Goal: Information Seeking & Learning: Learn about a topic

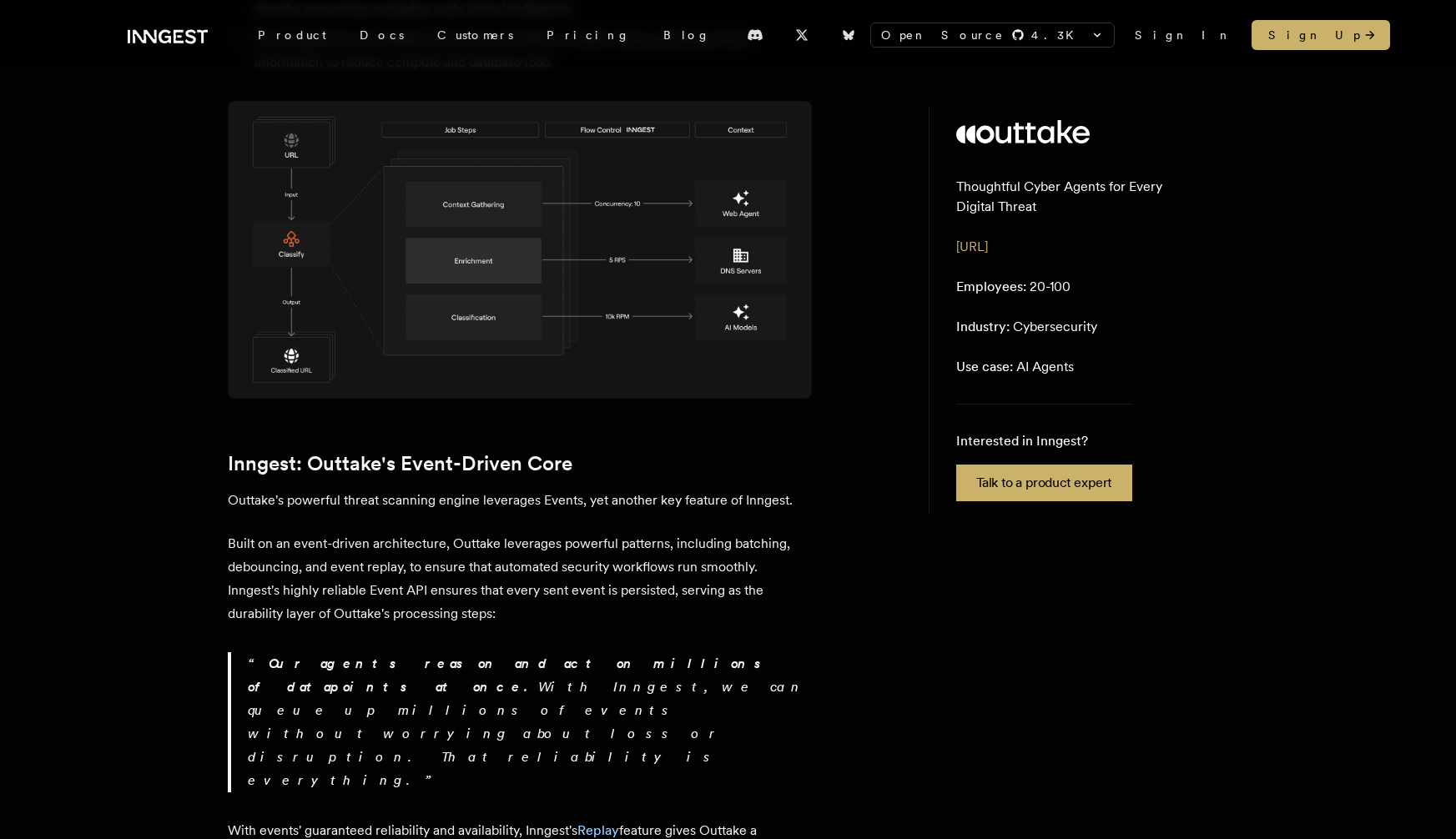
scroll to position [2365, 0]
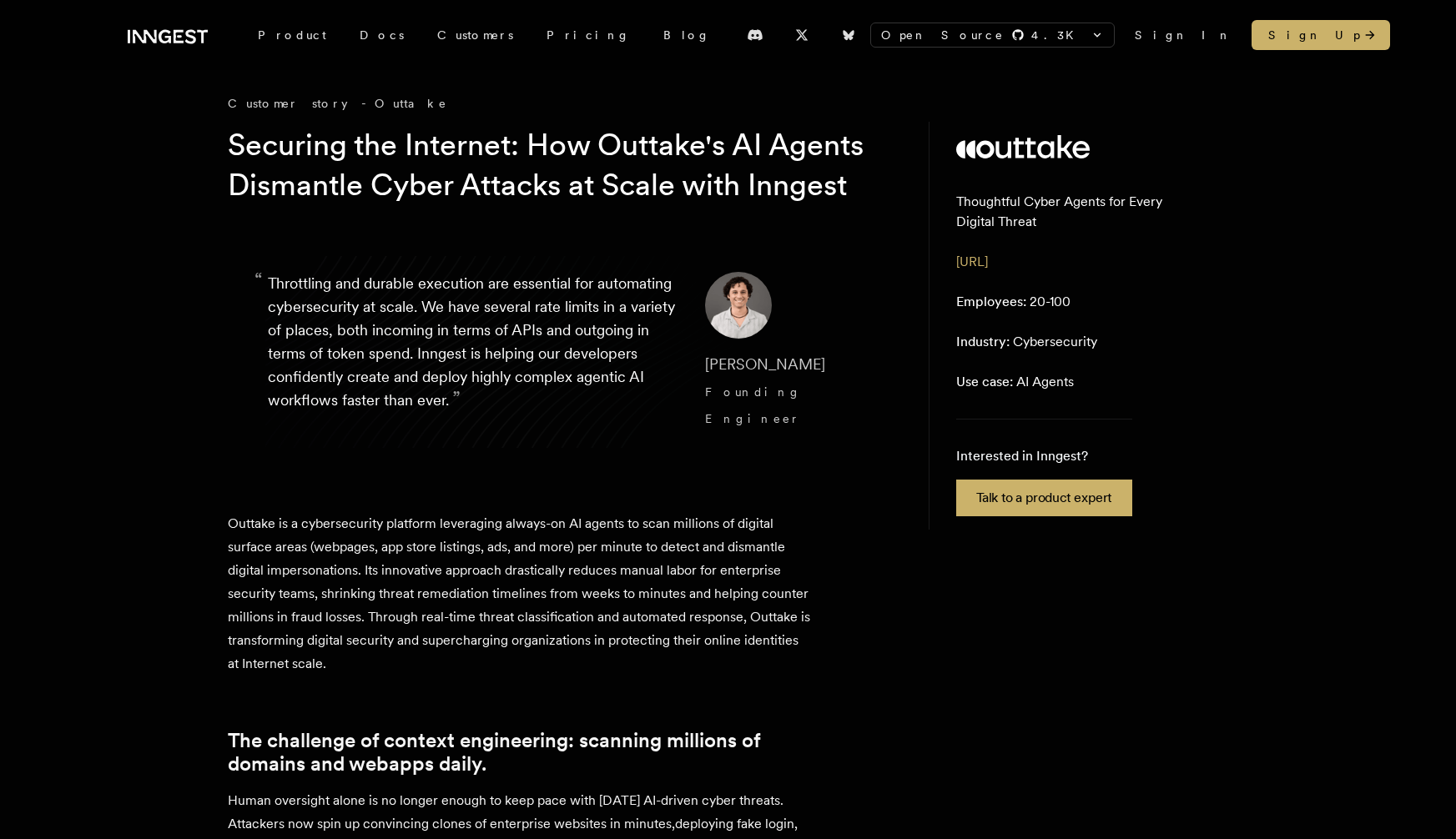
scroll to position [0, 0]
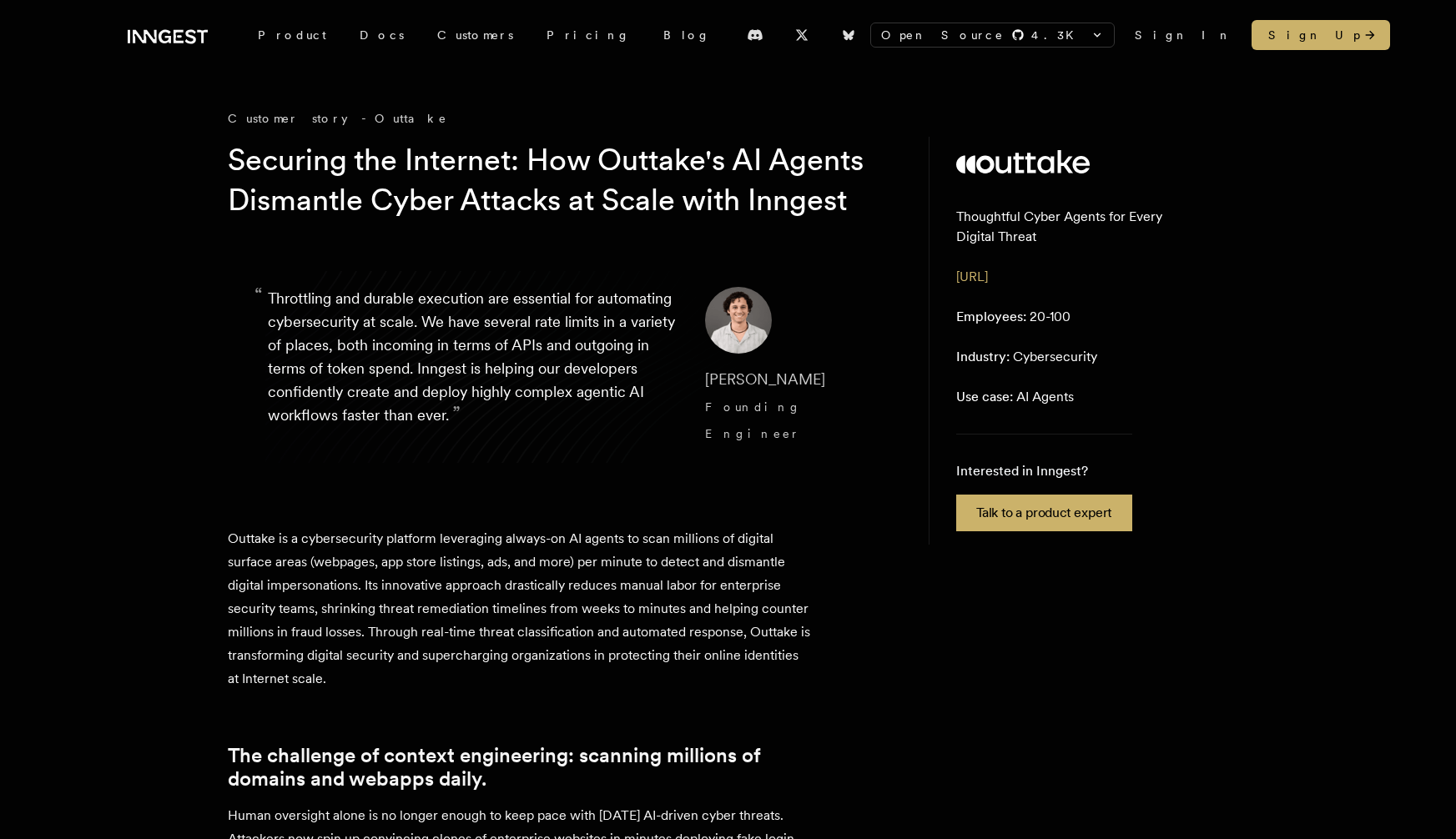
click at [486, 356] on p "“ Throttling and durable execution are essential for automating cybersecurity a…" at bounding box center [473, 366] width 410 height 160
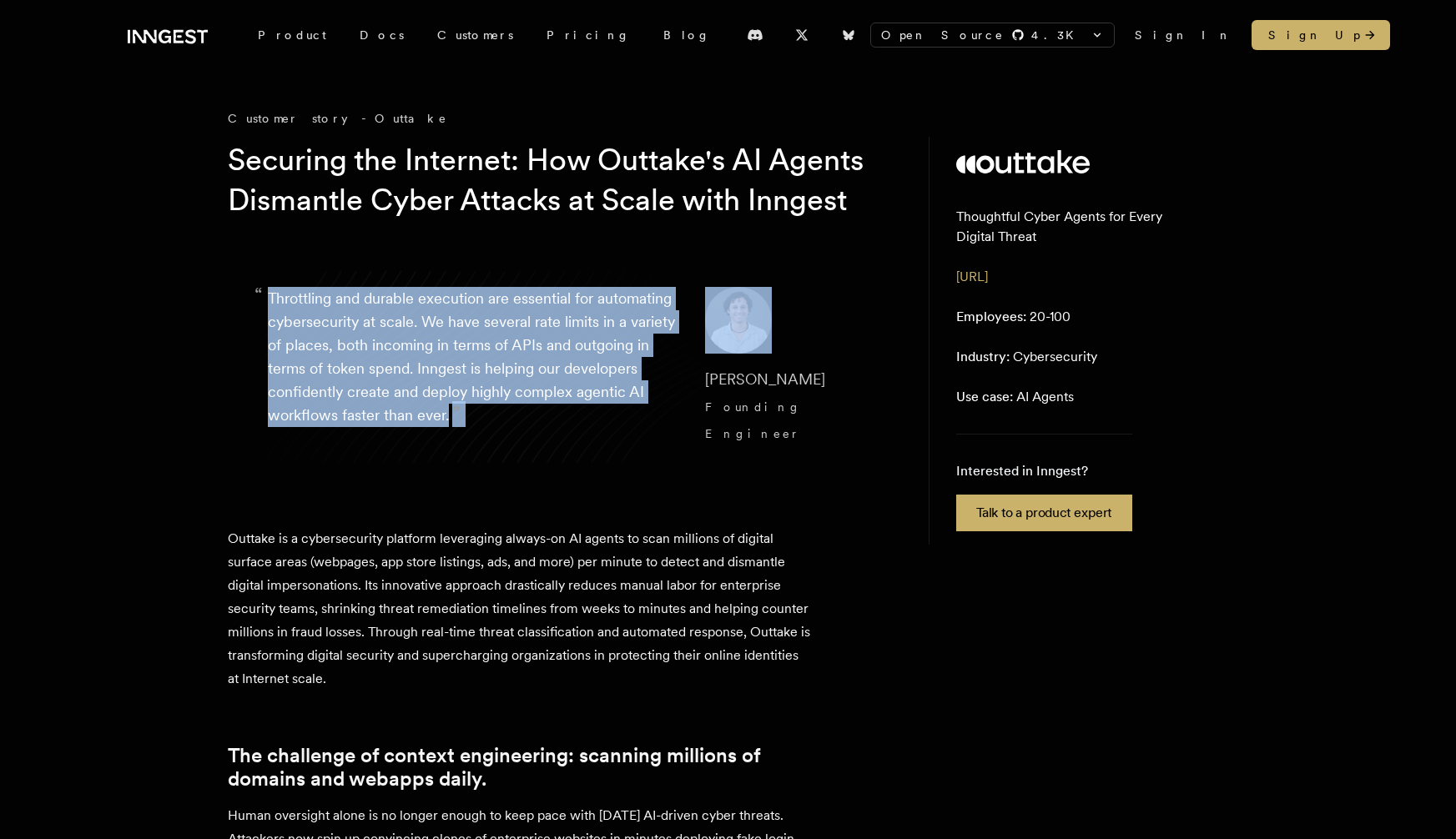
click at [486, 356] on p "“ Throttling and durable execution are essential for automating cybersecurity a…" at bounding box center [473, 366] width 410 height 160
click at [498, 389] on p "“ Throttling and durable execution are essential for automating cybersecurity a…" at bounding box center [473, 366] width 410 height 160
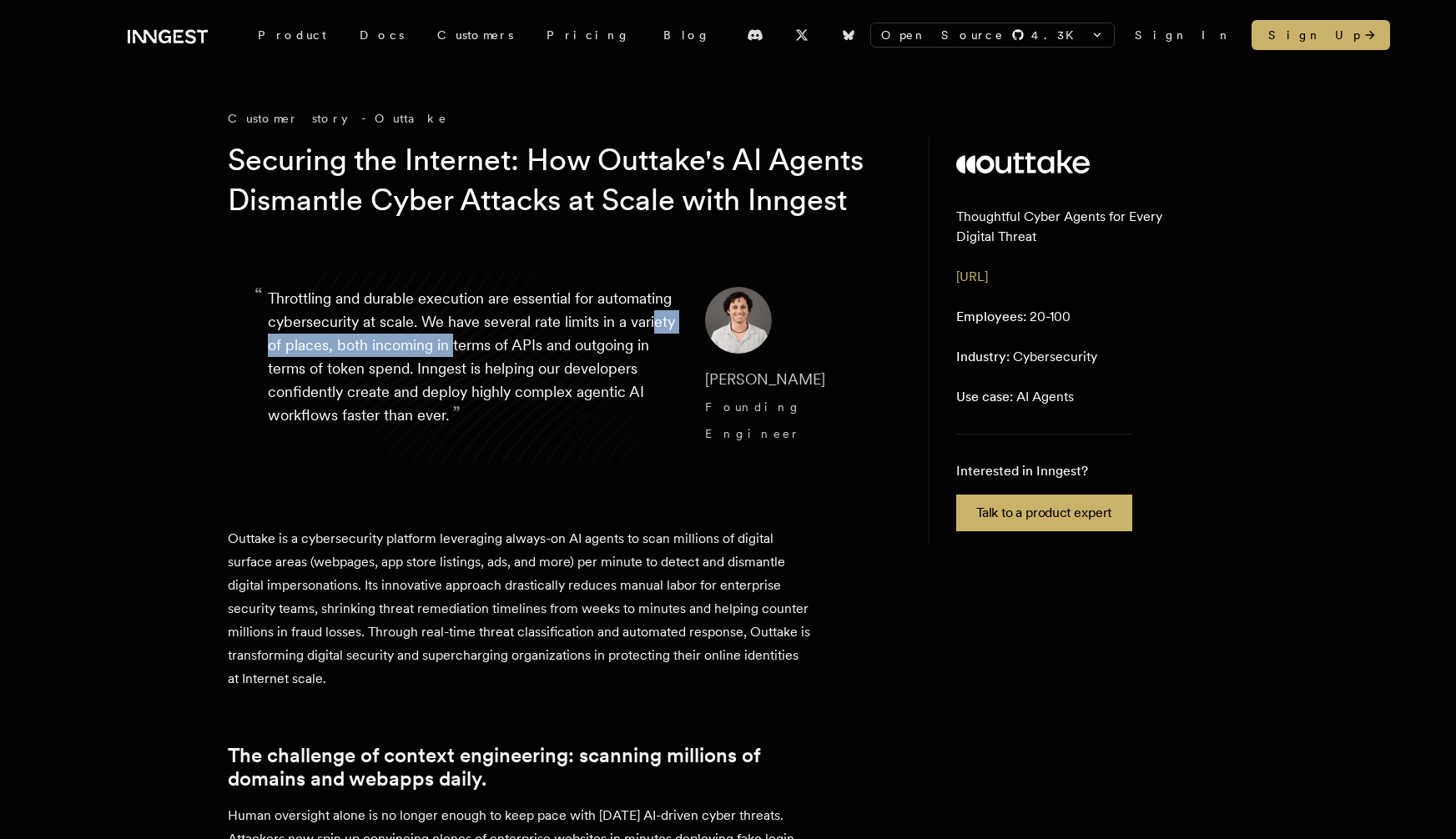
drag, startPoint x: 360, startPoint y: 375, endPoint x: 565, endPoint y: 396, distance: 206.1
click at [565, 396] on p "“ Throttling and durable execution are essential for automating cybersecurity a…" at bounding box center [473, 366] width 410 height 160
click at [409, 397] on p "“ Throttling and durable execution are essential for automating cybersecurity a…" at bounding box center [473, 366] width 410 height 160
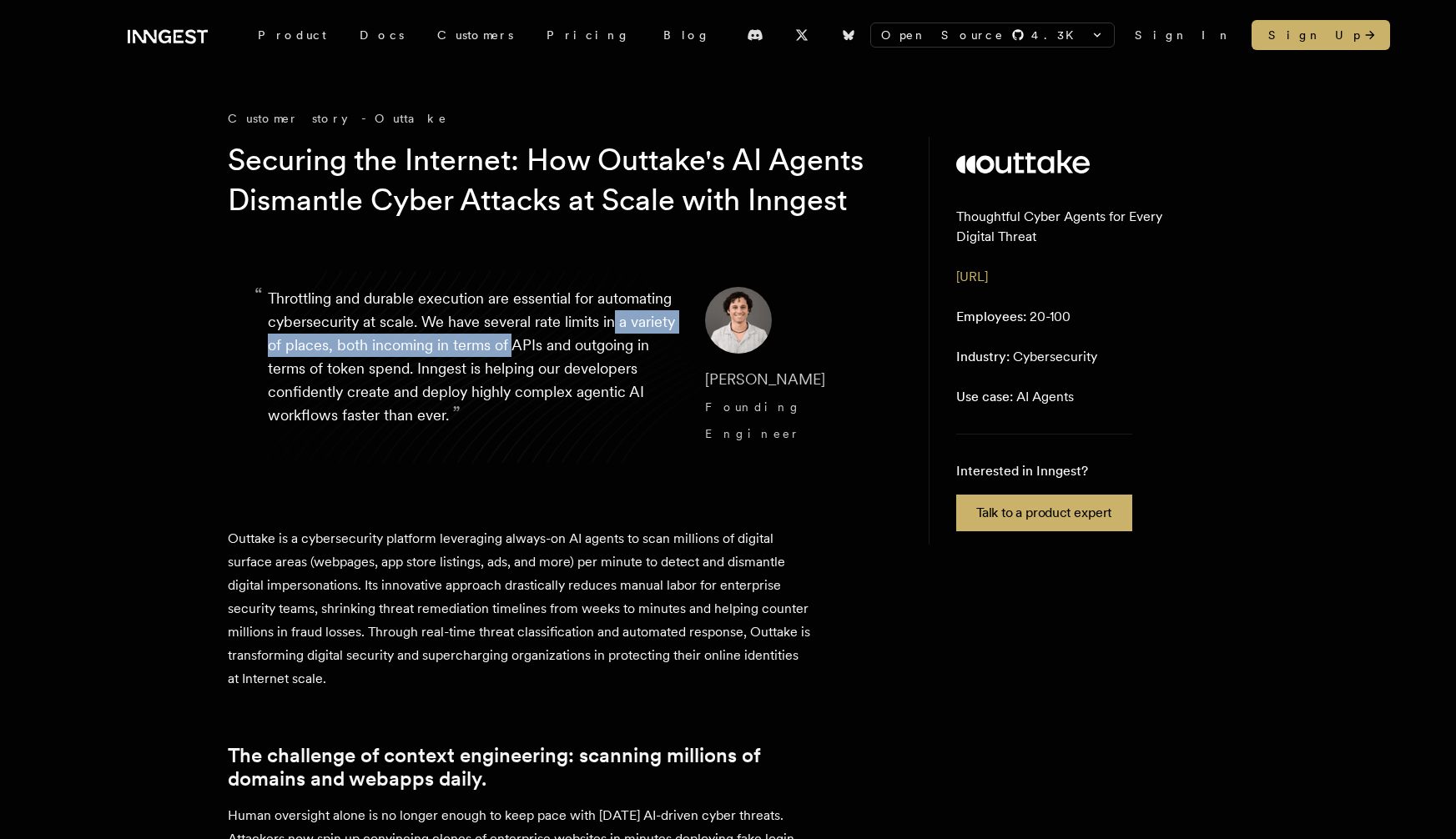
drag, startPoint x: 333, startPoint y: 387, endPoint x: 624, endPoint y: 393, distance: 291.1
click at [624, 392] on p "“ Throttling and durable execution are essential for automating cybersecurity a…" at bounding box center [473, 366] width 410 height 160
click at [624, 393] on p "“ Throttling and durable execution are essential for automating cybersecurity a…" at bounding box center [473, 366] width 410 height 160
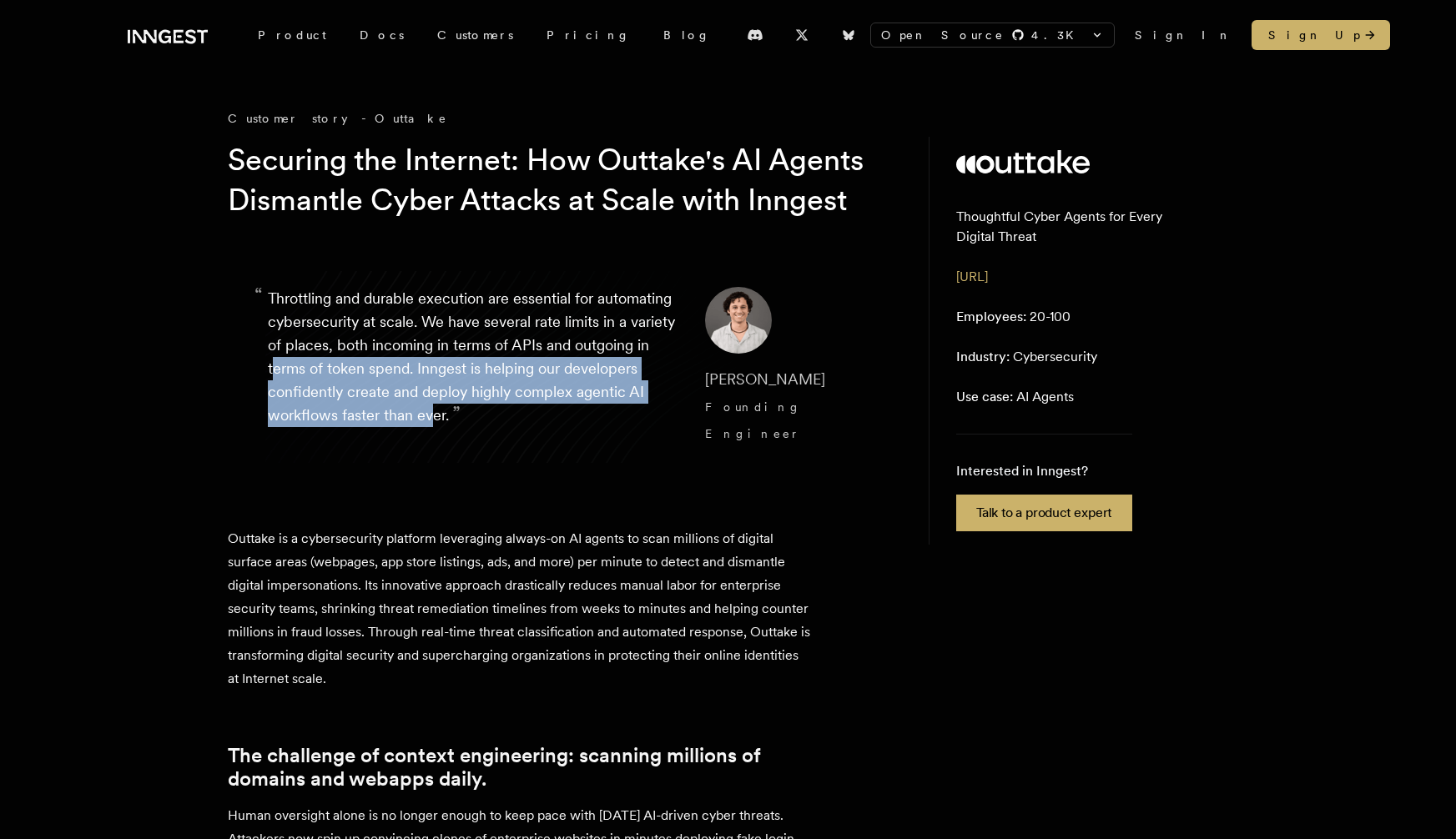
drag, startPoint x: 378, startPoint y: 414, endPoint x: 562, endPoint y: 463, distance: 190.4
click at [562, 447] on p "“ Throttling and durable execution are essential for automating cybersecurity a…" at bounding box center [473, 366] width 410 height 160
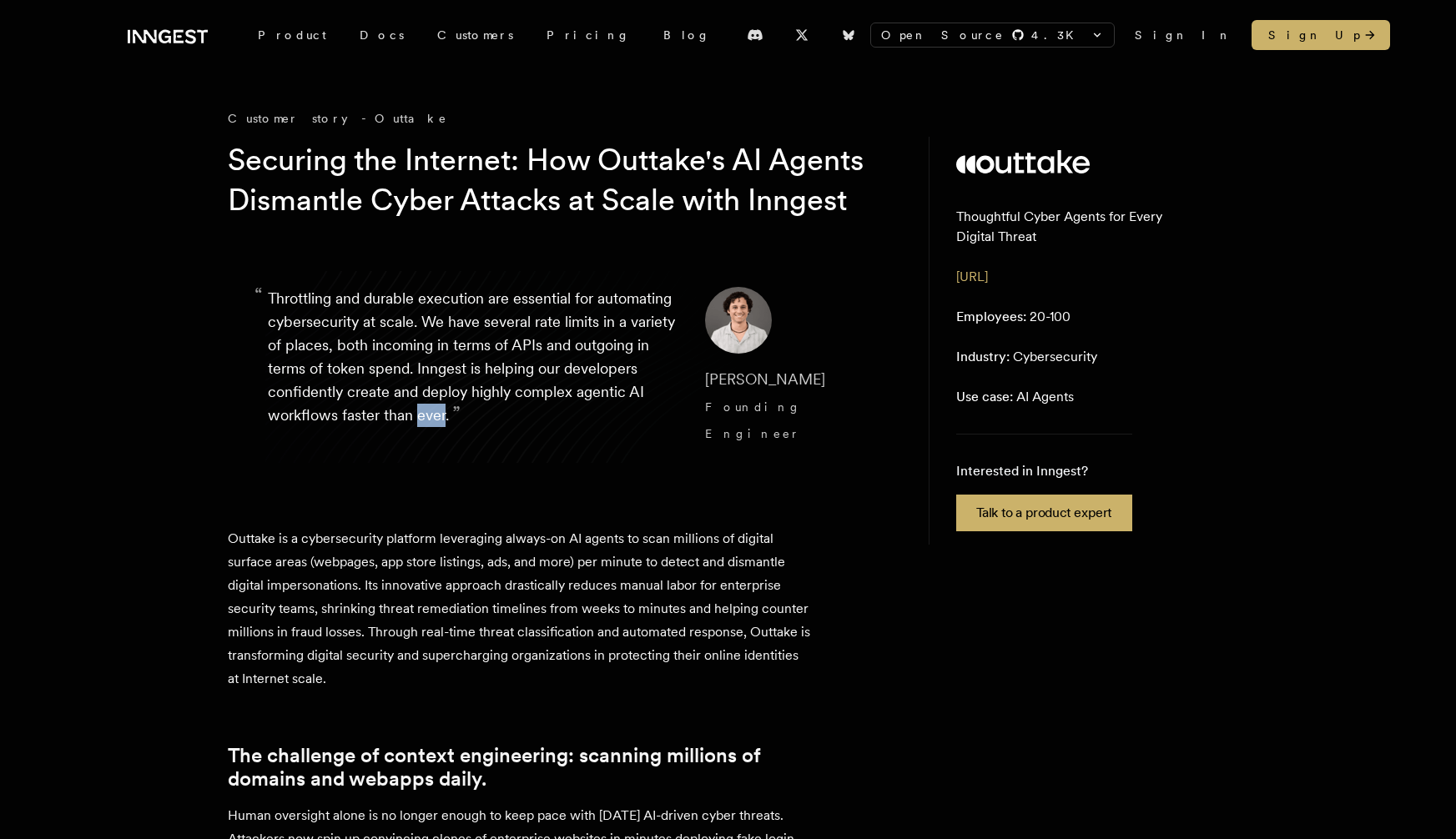
click at [562, 447] on p "“ Throttling and durable execution are essential for automating cybersecurity a…" at bounding box center [473, 366] width 410 height 160
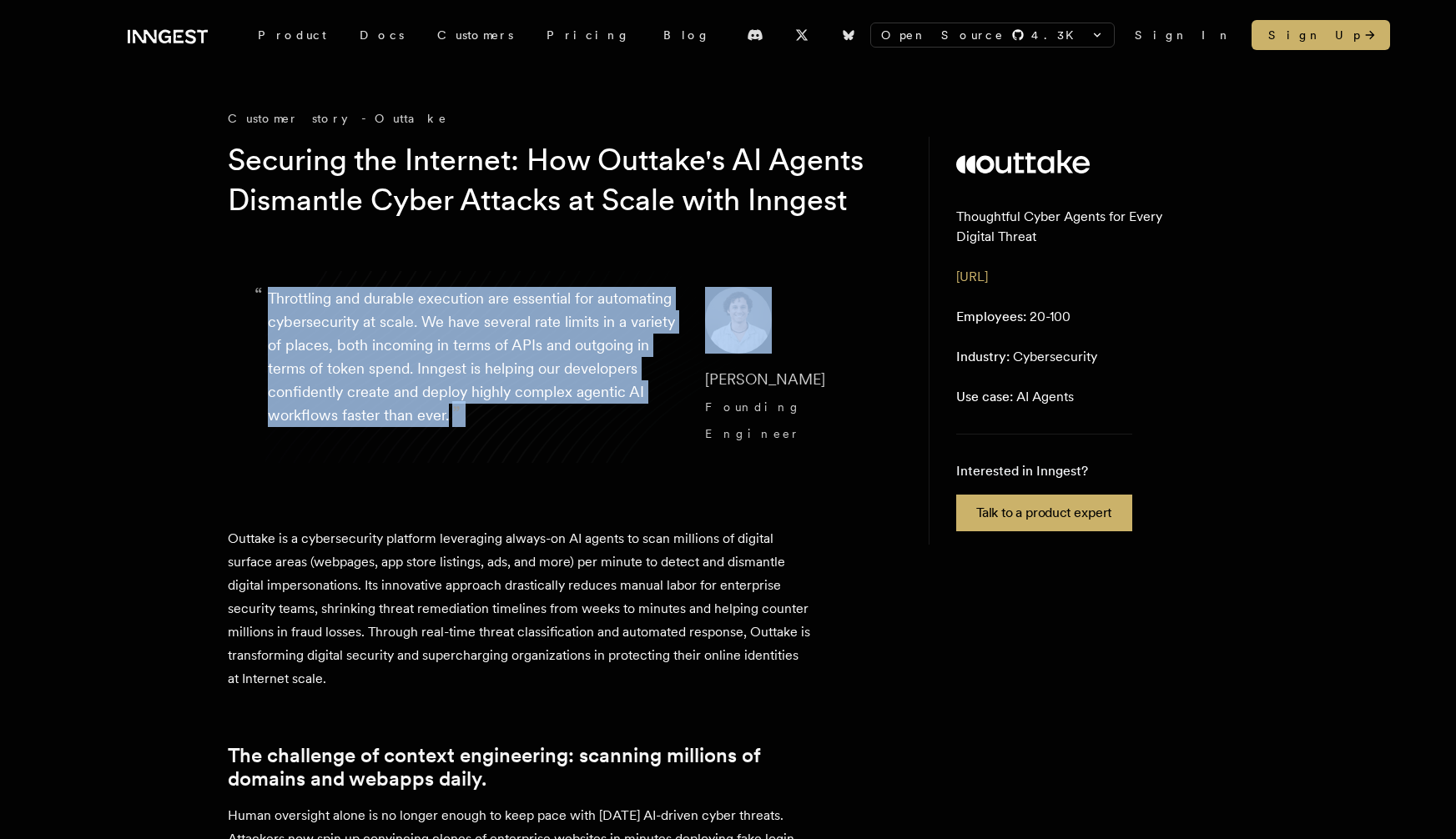
click at [562, 447] on p "“ Throttling and durable execution are essential for automating cybersecurity a…" at bounding box center [473, 366] width 410 height 160
click at [405, 346] on p "“ Throttling and durable execution are essential for automating cybersecurity a…" at bounding box center [473, 366] width 410 height 160
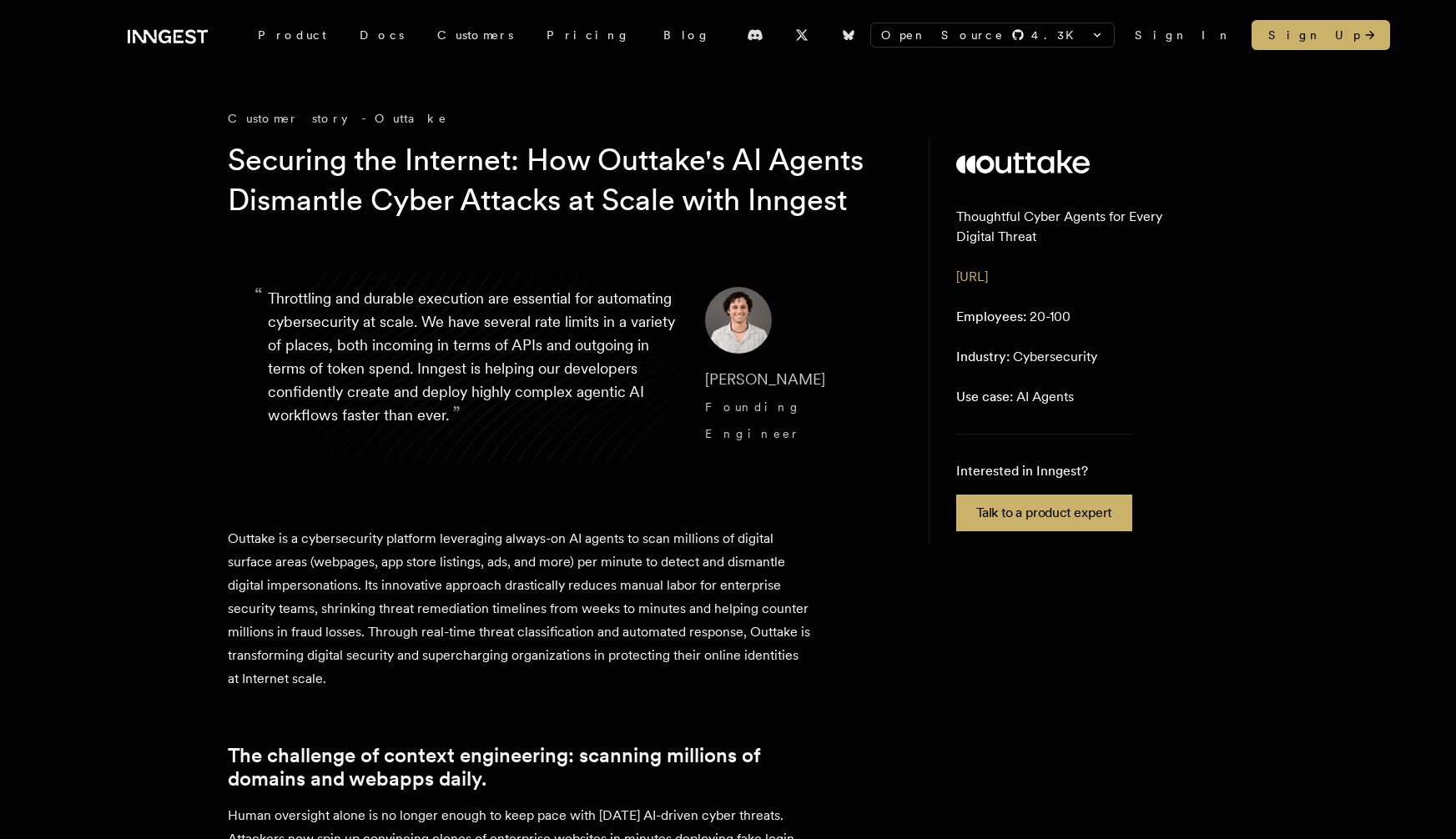
click at [721, 354] on img at bounding box center [738, 319] width 67 height 66
